Goal: Use online tool/utility: Utilize a website feature to perform a specific function

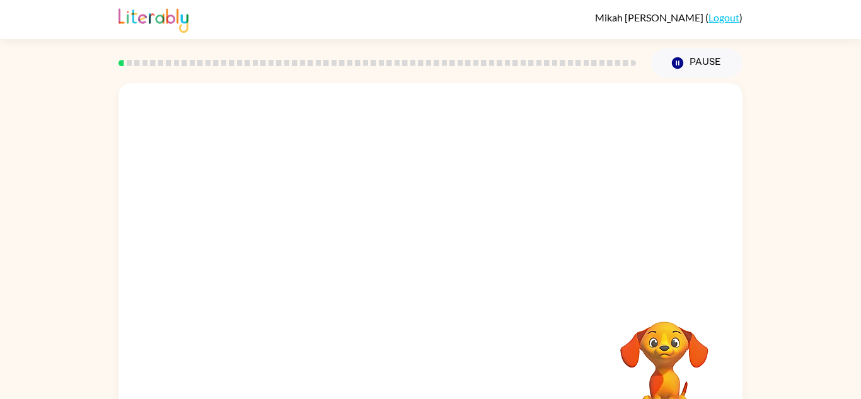
drag, startPoint x: 800, startPoint y: 311, endPoint x: 794, endPoint y: 276, distance: 35.8
click at [794, 276] on div "Your browser must support playing .mp4 files to use Literably. Please try using…" at bounding box center [430, 261] width 861 height 366
drag, startPoint x: 730, startPoint y: 296, endPoint x: 723, endPoint y: 219, distance: 77.2
click at [723, 219] on div "Your browser must support playing .mp4 files to use Literably. Please try using…" at bounding box center [431, 263] width 624 height 360
drag, startPoint x: 849, startPoint y: 294, endPoint x: 847, endPoint y: 265, distance: 29.7
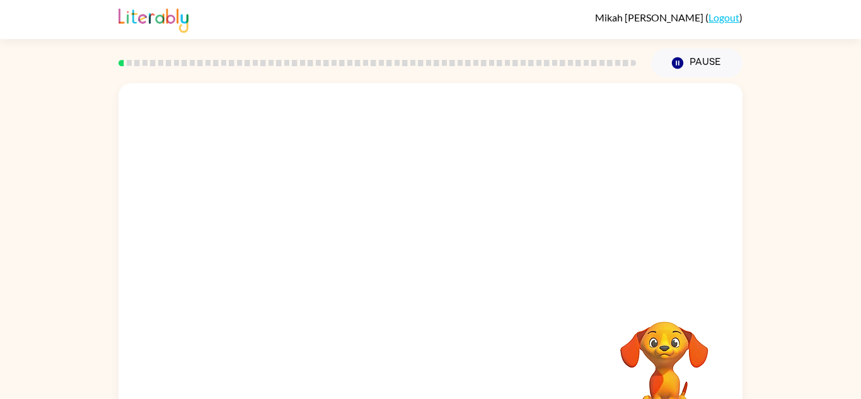
click at [847, 265] on div "Your browser must support playing .mp4 files to use Literably. Please try using…" at bounding box center [430, 261] width 861 height 366
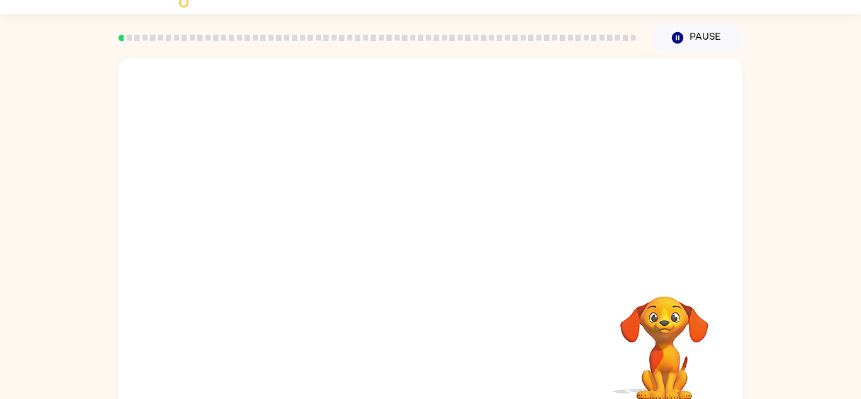
scroll to position [44, 0]
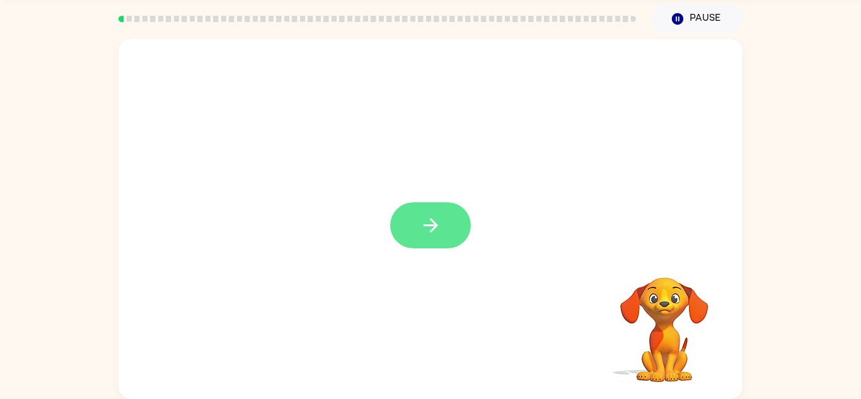
click at [409, 237] on button "button" at bounding box center [430, 225] width 81 height 46
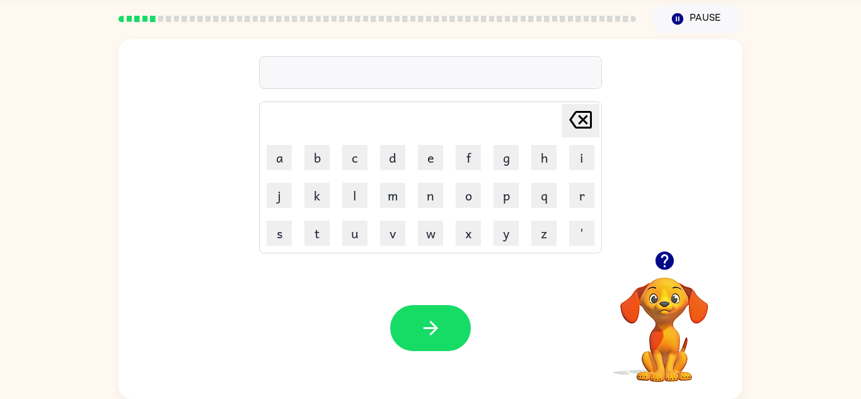
click at [658, 259] on icon "button" at bounding box center [664, 261] width 18 height 18
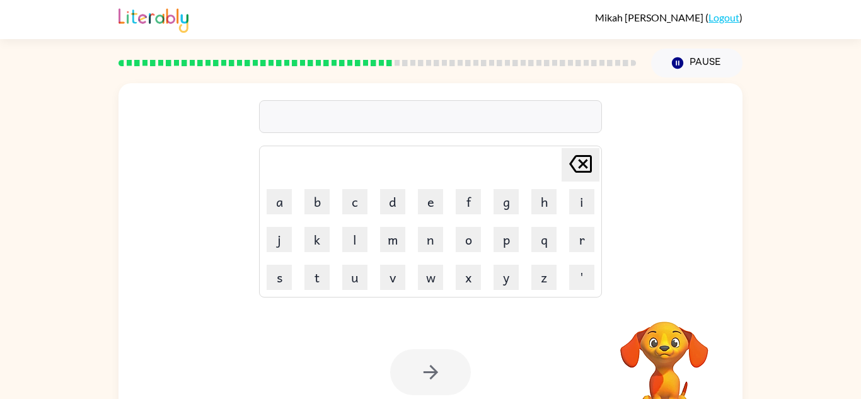
click at [803, 298] on div "[PERSON_NAME] last character input a b c d e f g h i j k l m n o p q r s t u v …" at bounding box center [430, 261] width 861 height 366
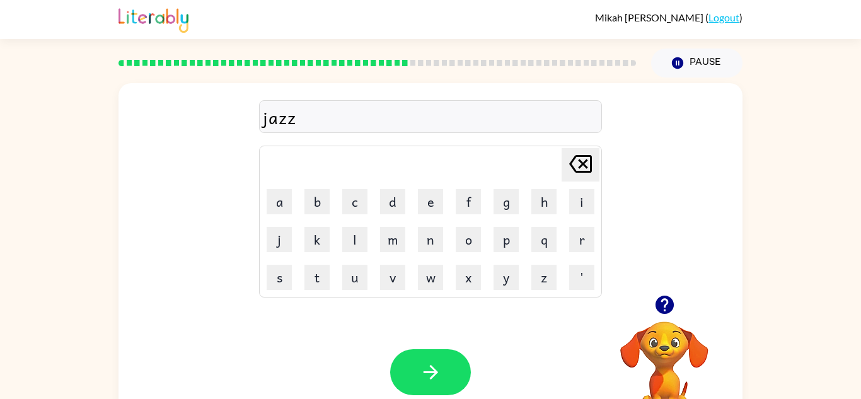
click at [659, 308] on icon "button" at bounding box center [664, 305] width 18 height 18
click at [667, 302] on icon "button" at bounding box center [665, 305] width 22 height 22
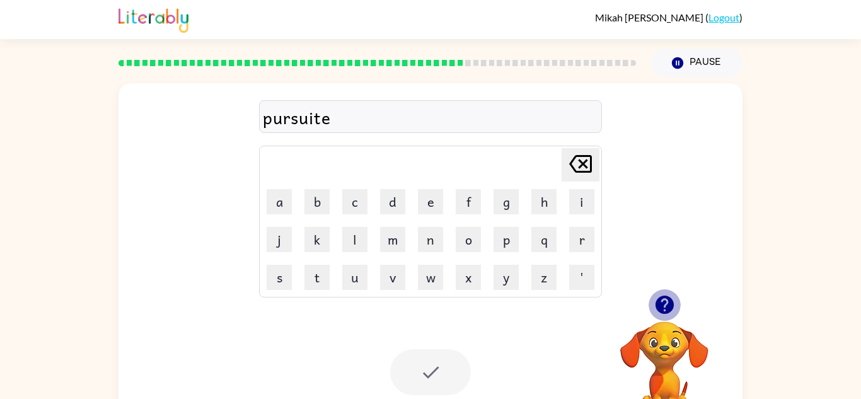
click at [667, 302] on icon "button" at bounding box center [665, 305] width 22 height 22
click at [793, 302] on div "[PERSON_NAME] last character input a b c d e f g h i j k l m n o p q r s t u v …" at bounding box center [430, 261] width 861 height 366
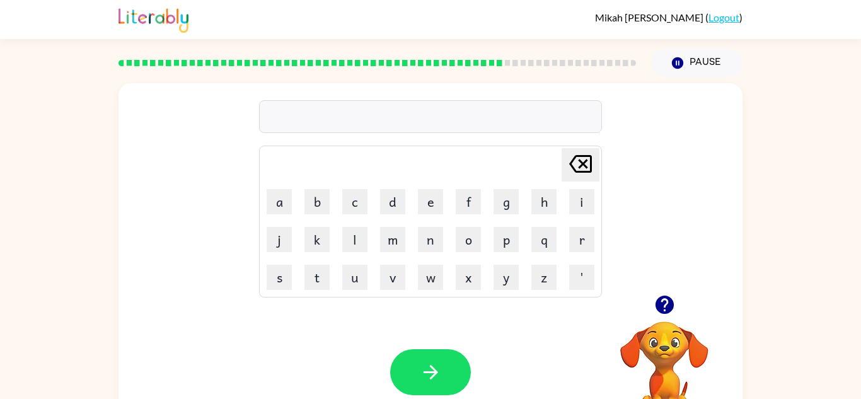
click at [671, 308] on icon "button" at bounding box center [664, 305] width 18 height 18
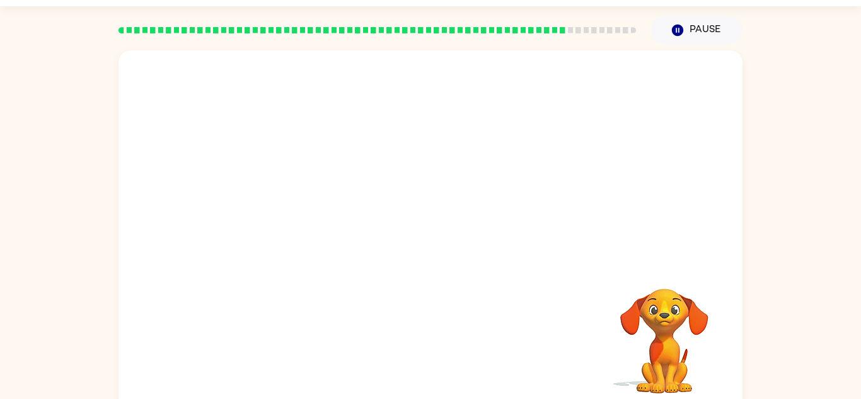
scroll to position [44, 0]
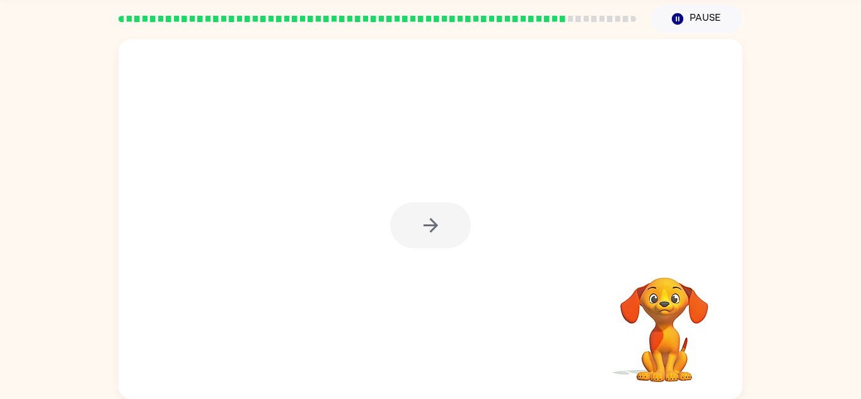
click at [414, 223] on div at bounding box center [430, 225] width 81 height 46
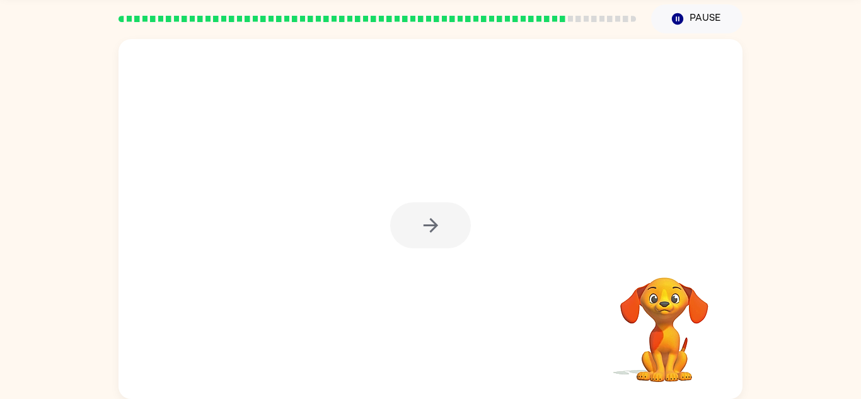
click at [414, 223] on div at bounding box center [430, 225] width 81 height 46
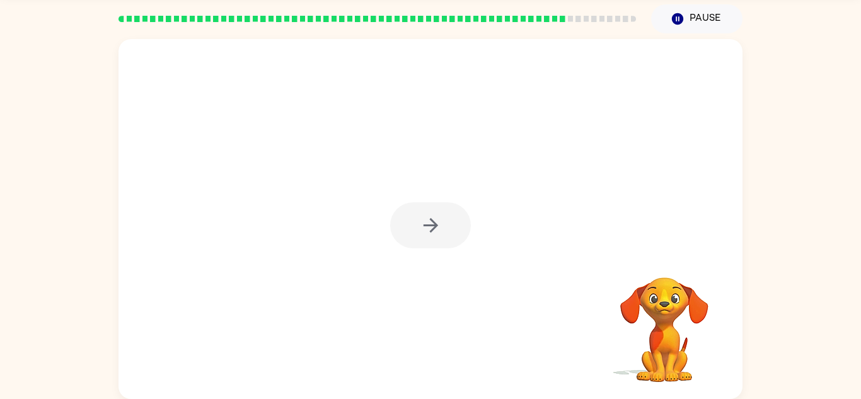
click at [414, 223] on div at bounding box center [430, 225] width 81 height 46
click at [414, 223] on button "button" at bounding box center [430, 225] width 81 height 46
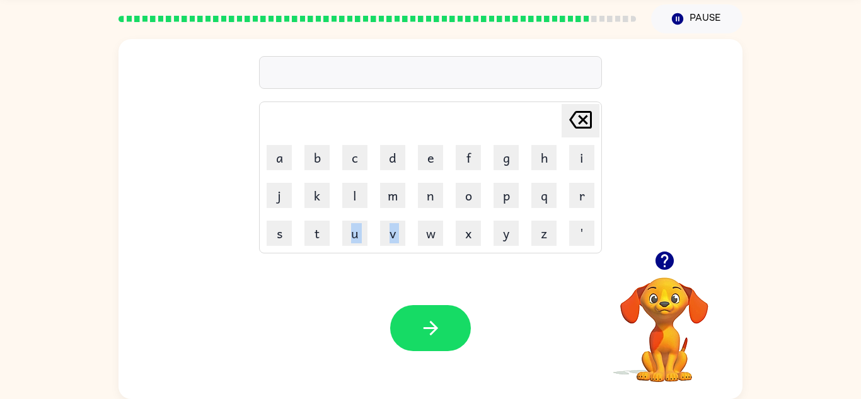
drag, startPoint x: 414, startPoint y: 223, endPoint x: 317, endPoint y: 215, distance: 97.4
click at [317, 215] on tr "s t u v w x y z '" at bounding box center [430, 233] width 339 height 37
click at [332, 215] on td "t" at bounding box center [317, 233] width 37 height 37
click at [357, 215] on td "u" at bounding box center [355, 233] width 37 height 37
